Goal: Task Accomplishment & Management: Use online tool/utility

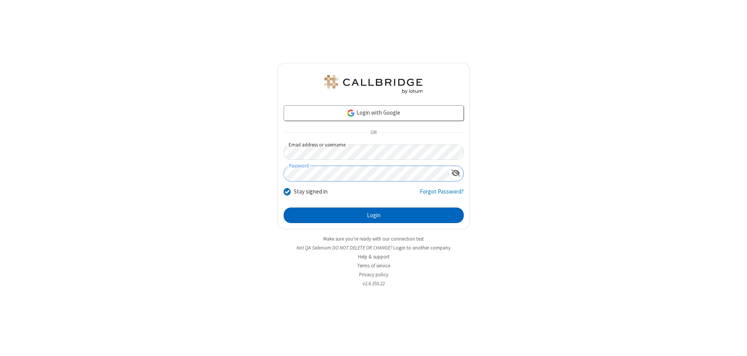
click at [373, 215] on button "Login" at bounding box center [374, 216] width 180 height 16
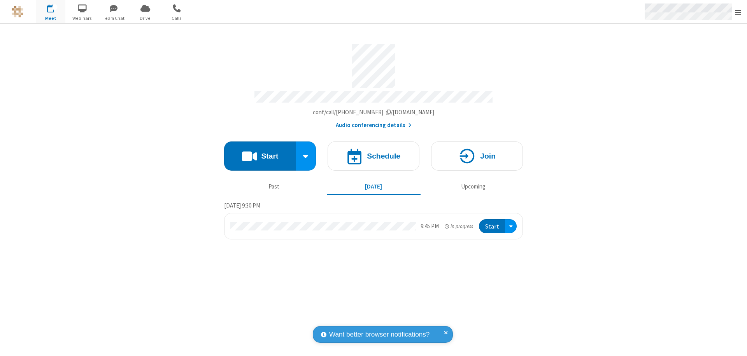
click at [738, 12] on span "Open menu" at bounding box center [738, 13] width 6 height 8
click at [145, 18] on span "Drive" at bounding box center [145, 18] width 29 height 7
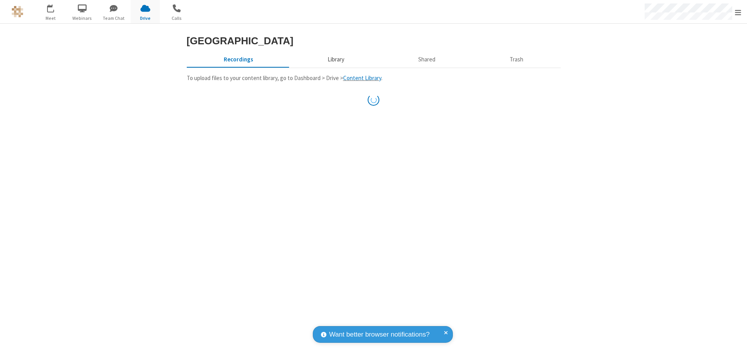
click at [335, 67] on button "Library" at bounding box center [335, 59] width 91 height 15
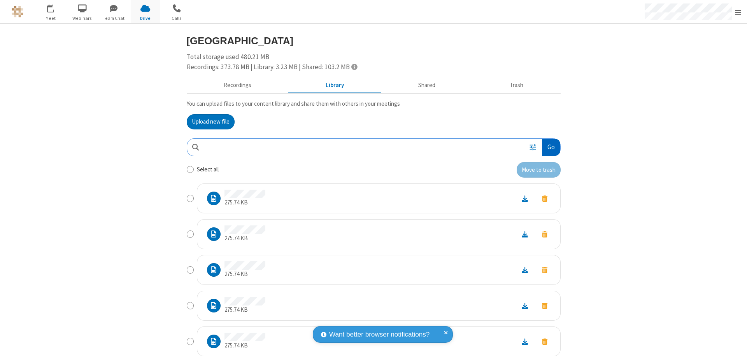
click at [548, 147] on button "Go" at bounding box center [551, 148] width 18 height 18
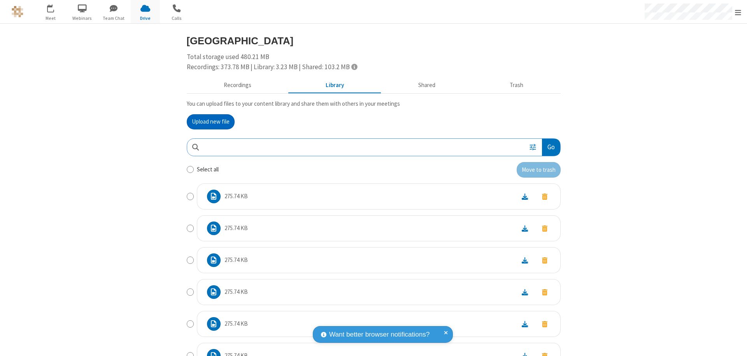
click at [207, 122] on button "Upload new file" at bounding box center [211, 122] width 48 height 16
